Goal: Task Accomplishment & Management: Use online tool/utility

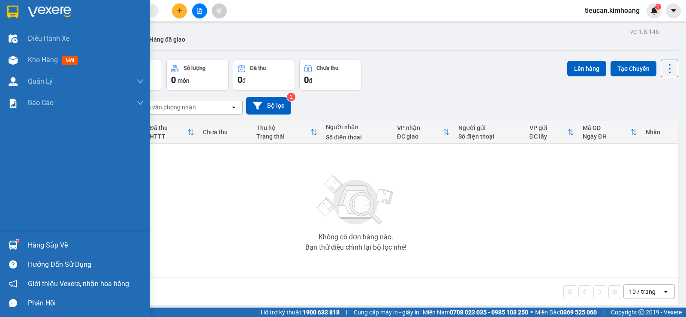
click at [36, 243] on div "Hàng sắp về" at bounding box center [86, 245] width 116 height 13
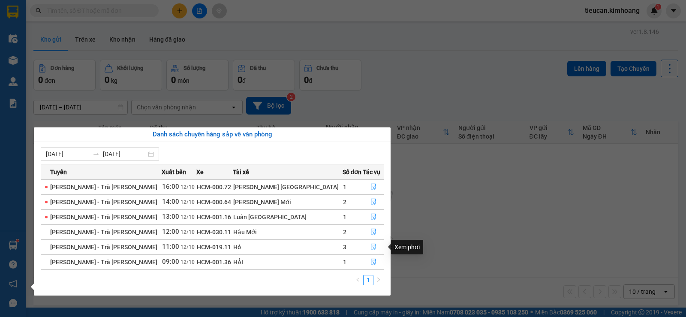
click at [370, 246] on icon "file-done" at bounding box center [373, 246] width 6 height 6
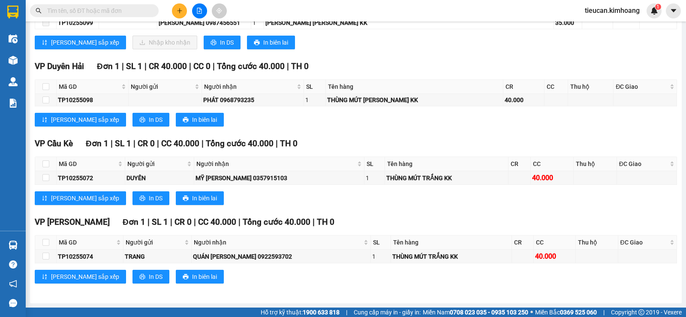
scroll to position [691, 0]
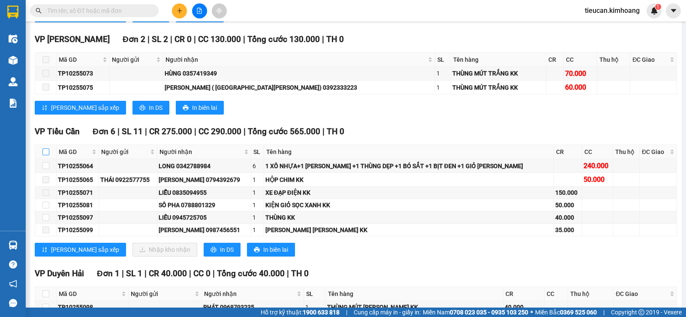
click at [45, 155] on input "checkbox" at bounding box center [45, 151] width 7 height 7
checkbox input "true"
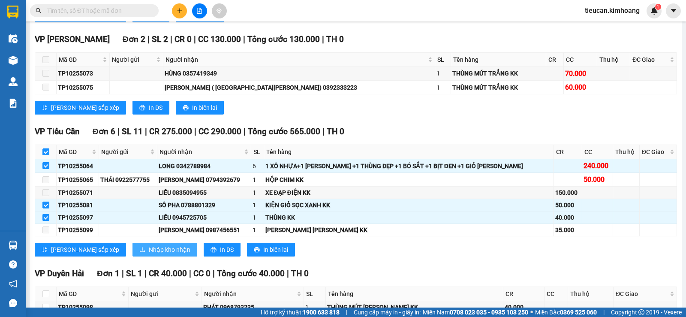
click at [149, 254] on span "Nhập kho nhận" at bounding box center [170, 249] width 42 height 9
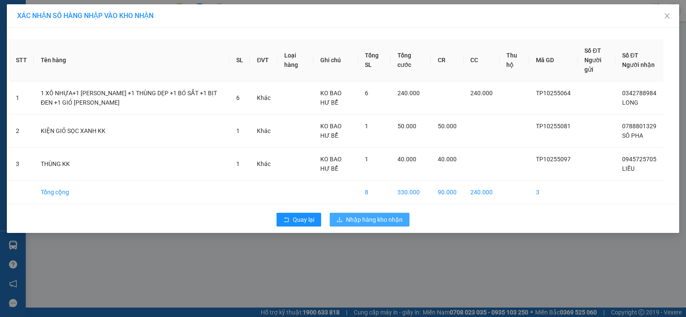
click at [369, 223] on span "Nhập hàng kho nhận" at bounding box center [374, 219] width 57 height 9
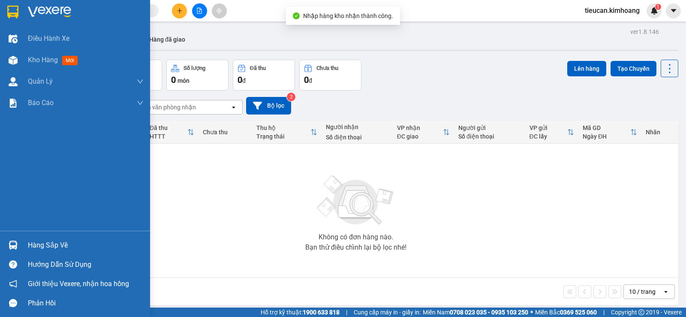
click at [22, 242] on div "Hàng sắp về" at bounding box center [75, 244] width 150 height 19
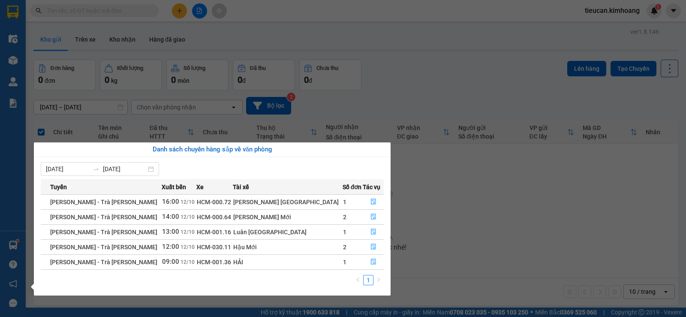
click at [435, 183] on section "Kết quả [PERSON_NAME] ( 0 ) Bộ lọc No Data tieucan.[PERSON_NAME] 1 Điều [PERSON…" at bounding box center [343, 158] width 686 height 317
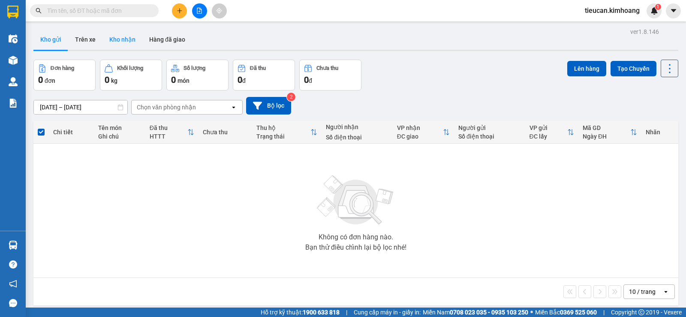
click at [123, 37] on button "Kho nhận" at bounding box center [122, 39] width 40 height 21
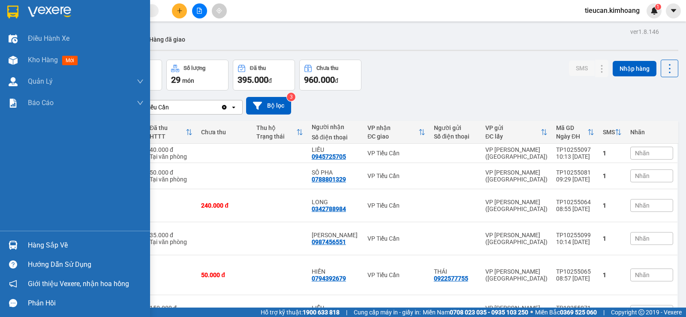
click at [58, 240] on div "Hàng sắp về" at bounding box center [86, 245] width 116 height 13
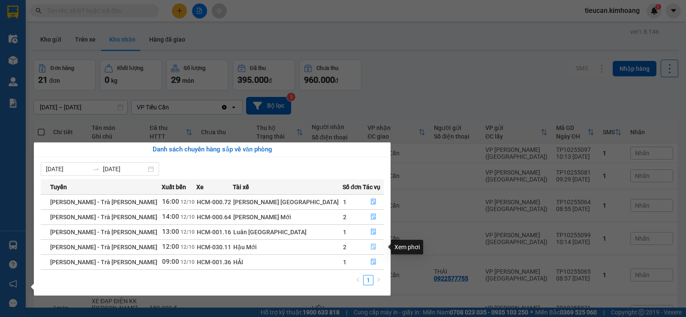
click at [371, 245] on icon "file-done" at bounding box center [373, 247] width 5 height 6
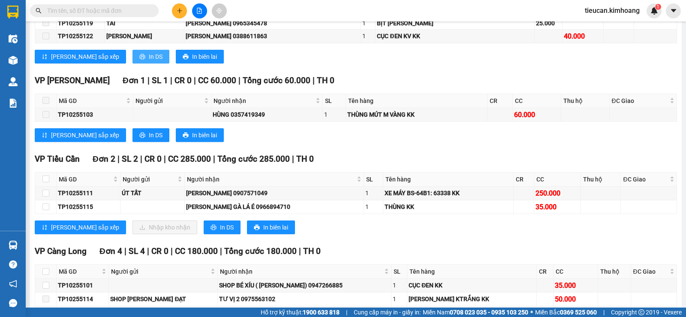
scroll to position [514, 0]
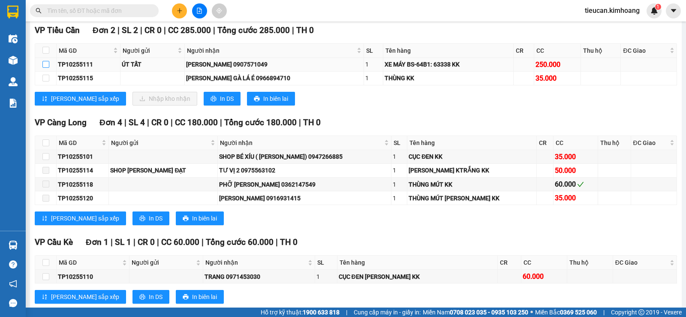
click at [45, 68] on input "checkbox" at bounding box center [45, 64] width 7 height 7
checkbox input "true"
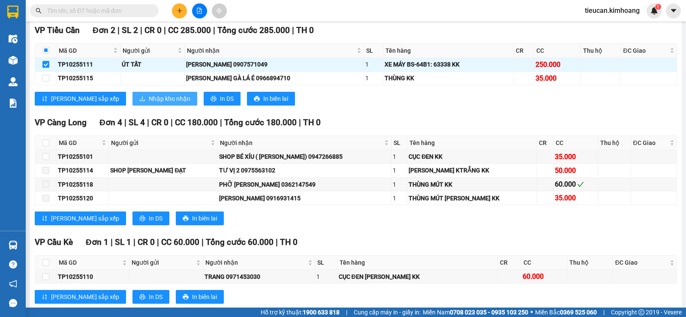
click at [150, 103] on span "Nhập kho nhận" at bounding box center [170, 98] width 42 height 9
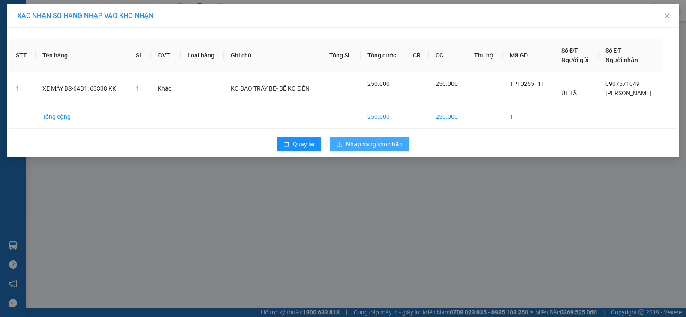
click at [394, 146] on span "Nhập hàng kho nhận" at bounding box center [374, 143] width 57 height 9
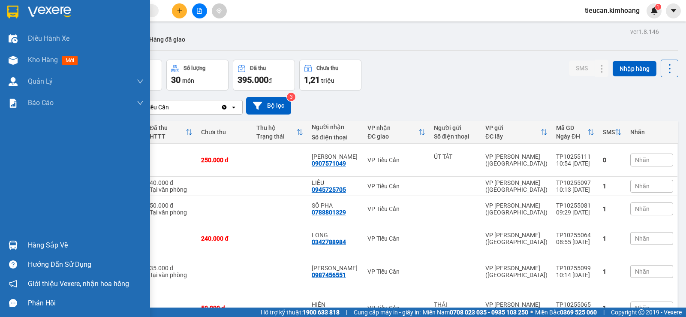
click at [39, 244] on div "Hàng sắp về" at bounding box center [86, 245] width 116 height 13
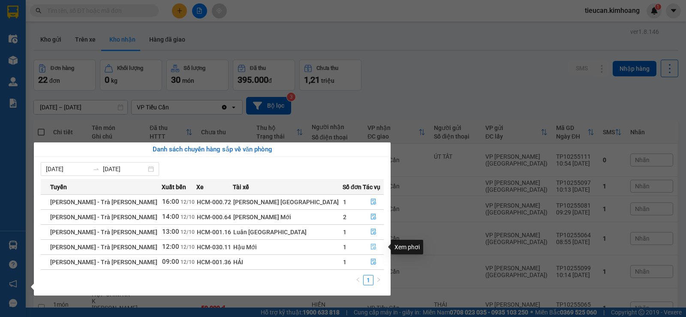
click at [370, 249] on icon "file-done" at bounding box center [373, 246] width 6 height 6
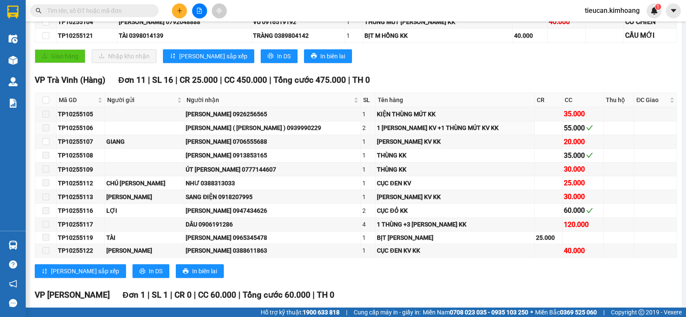
scroll to position [471, 0]
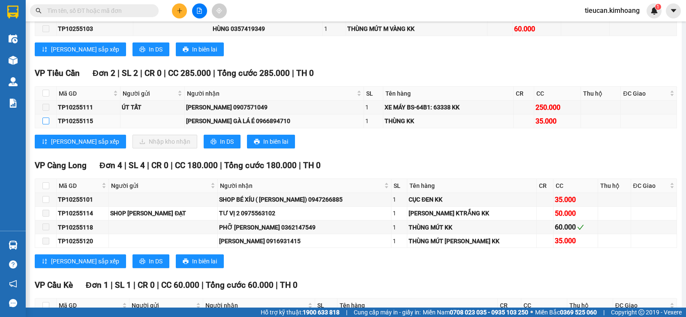
click at [47, 124] on input "checkbox" at bounding box center [45, 120] width 7 height 7
checkbox input "true"
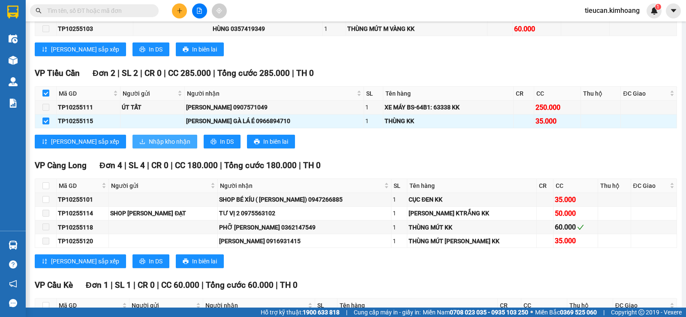
click at [132, 143] on button "Nhập kho nhận" at bounding box center [164, 142] width 65 height 14
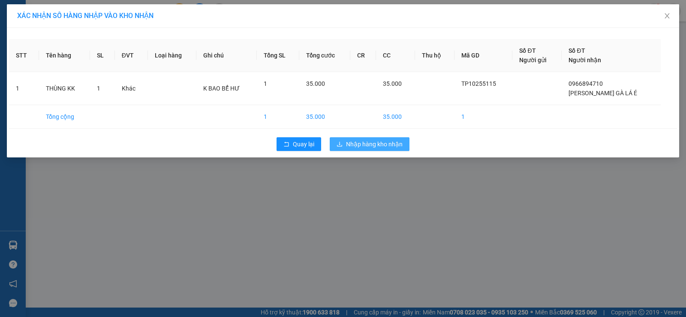
click at [367, 144] on span "Nhập hàng kho nhận" at bounding box center [374, 143] width 57 height 9
